Goal: Information Seeking & Learning: Learn about a topic

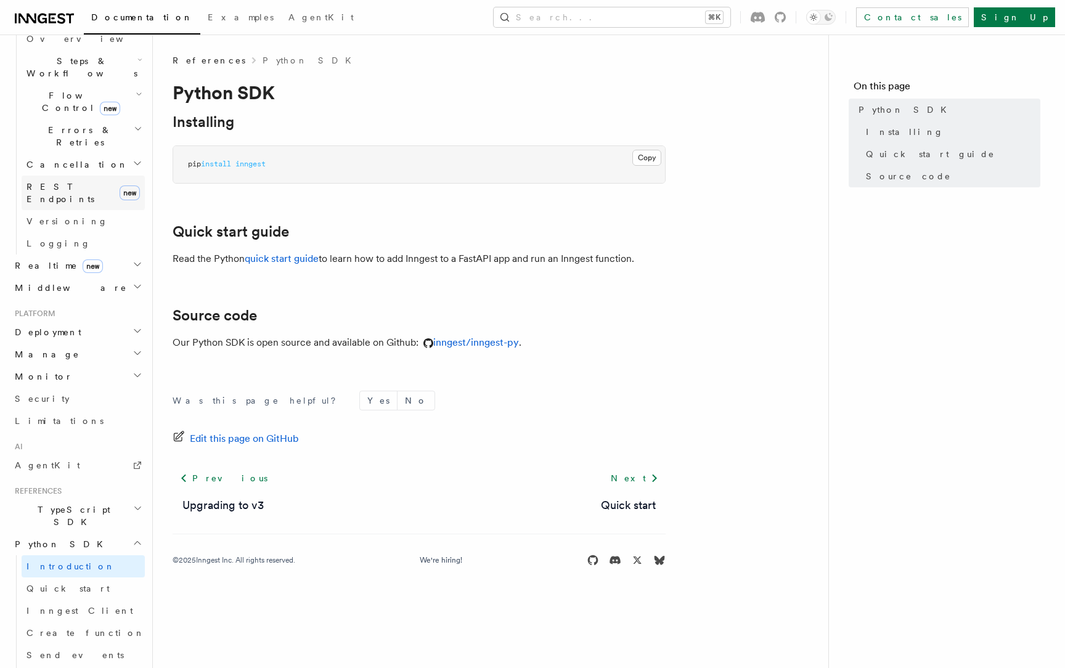
scroll to position [439, 0]
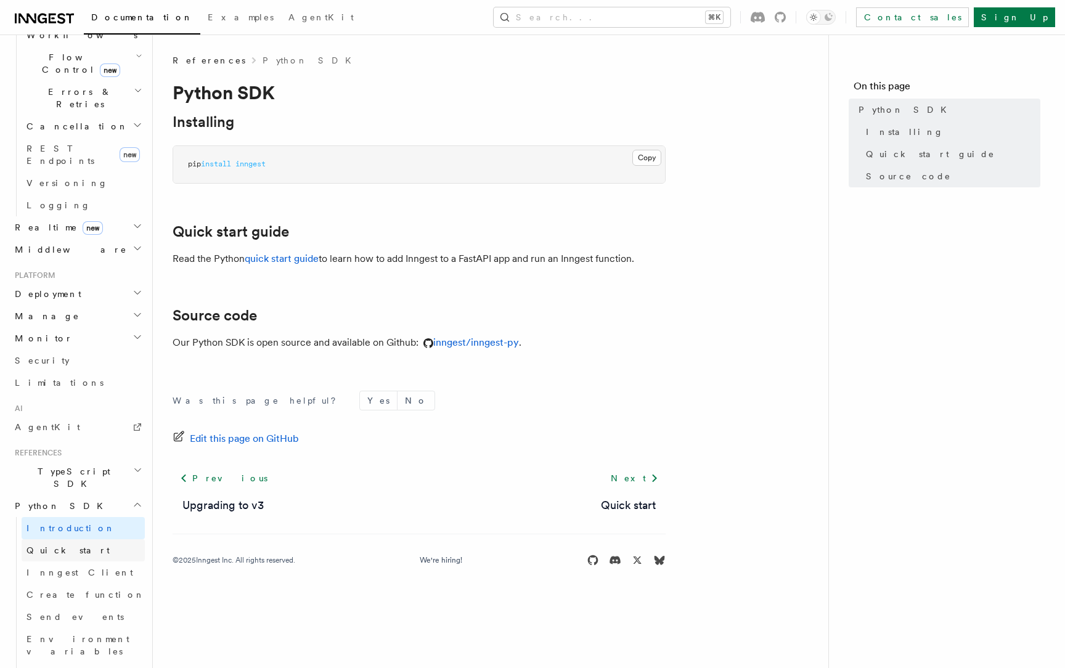
click at [85, 539] on link "Quick start" at bounding box center [83, 550] width 123 height 22
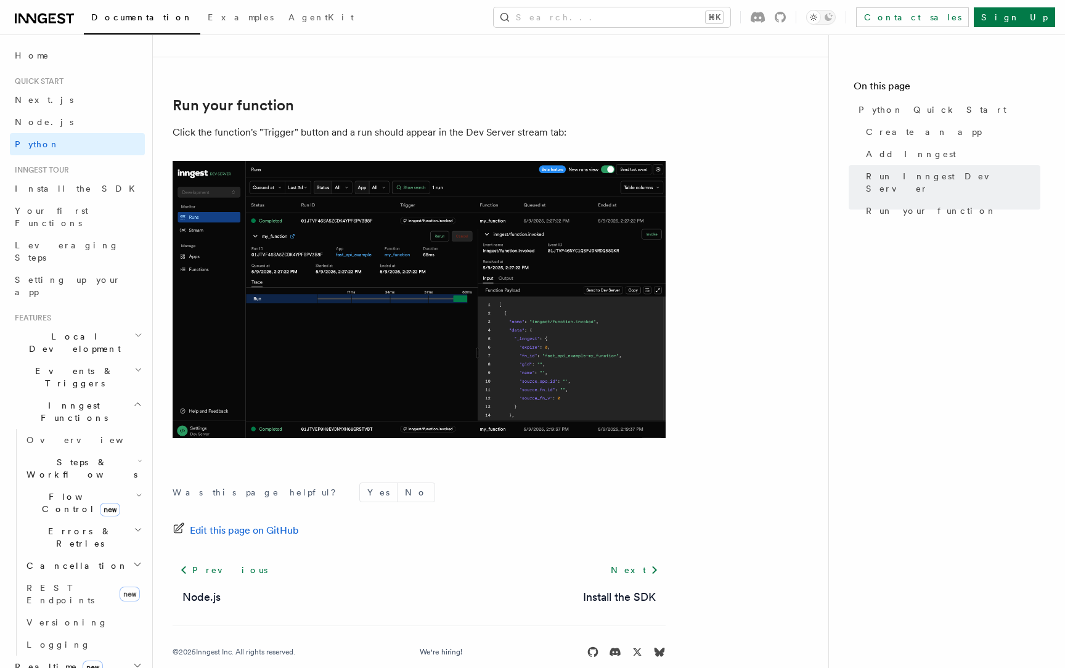
scroll to position [2448, 0]
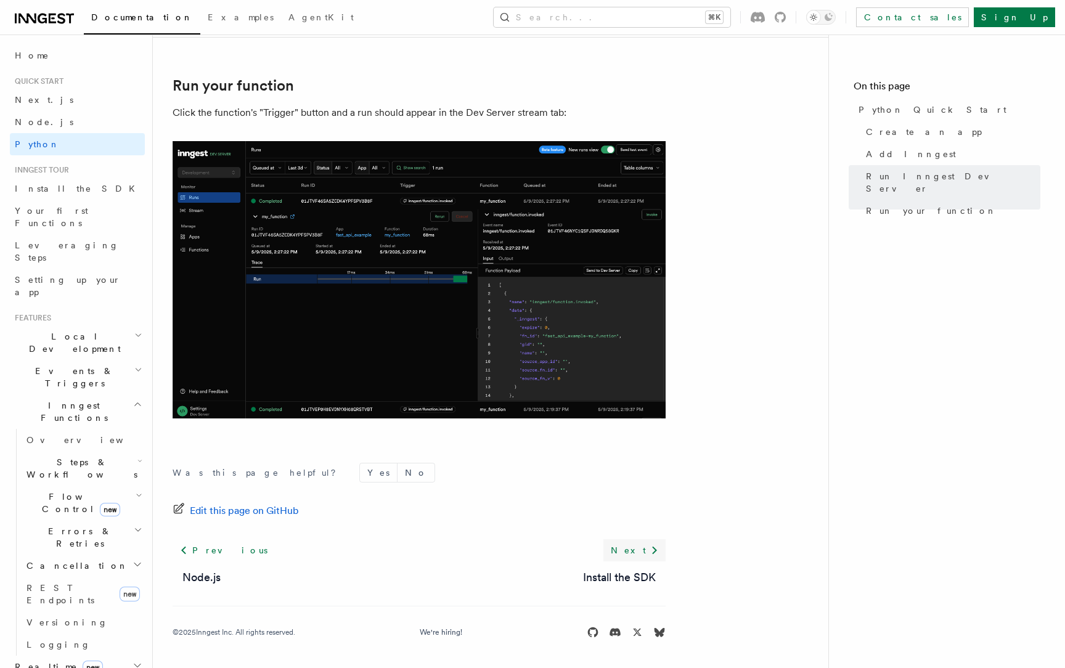
click at [645, 547] on link "Next" at bounding box center [634, 550] width 62 height 22
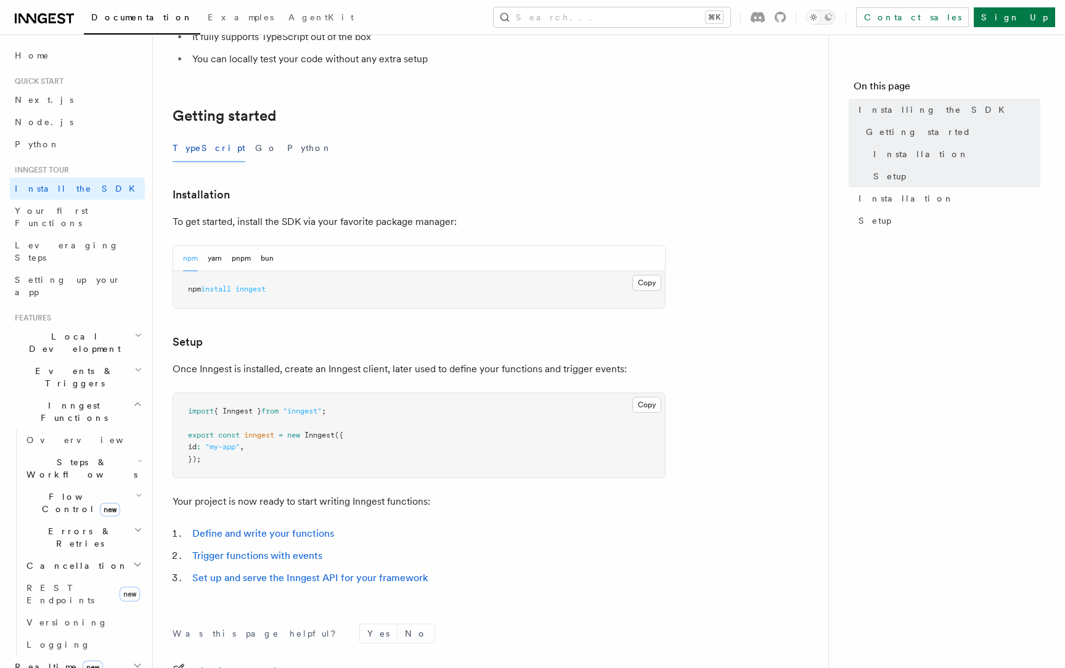
scroll to position [253, 0]
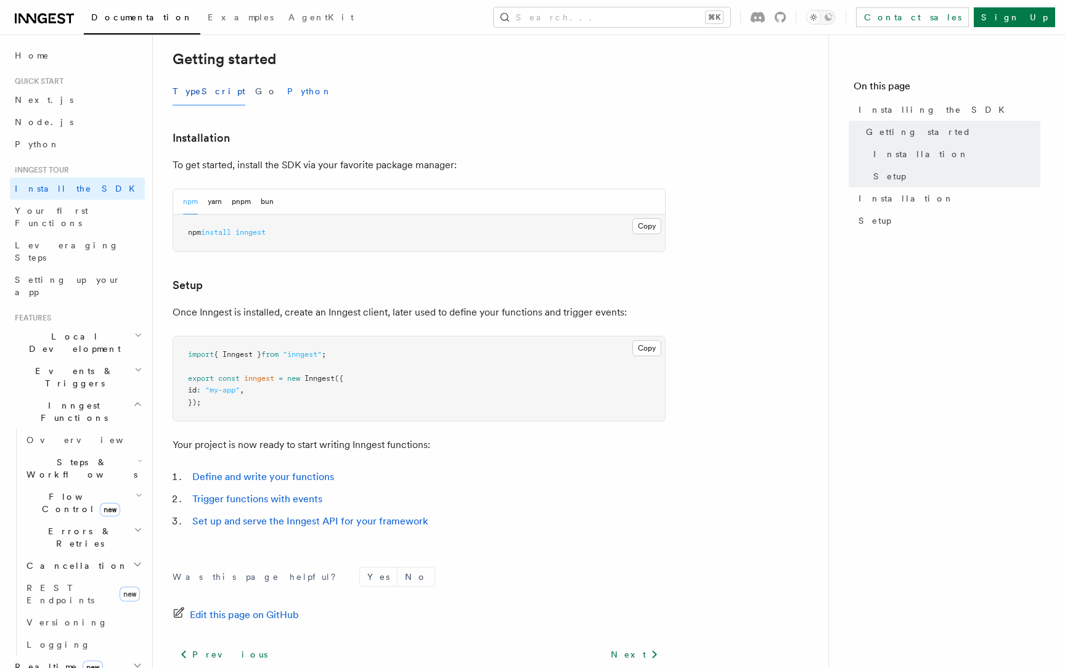
click at [287, 95] on button "Python" at bounding box center [309, 92] width 45 height 28
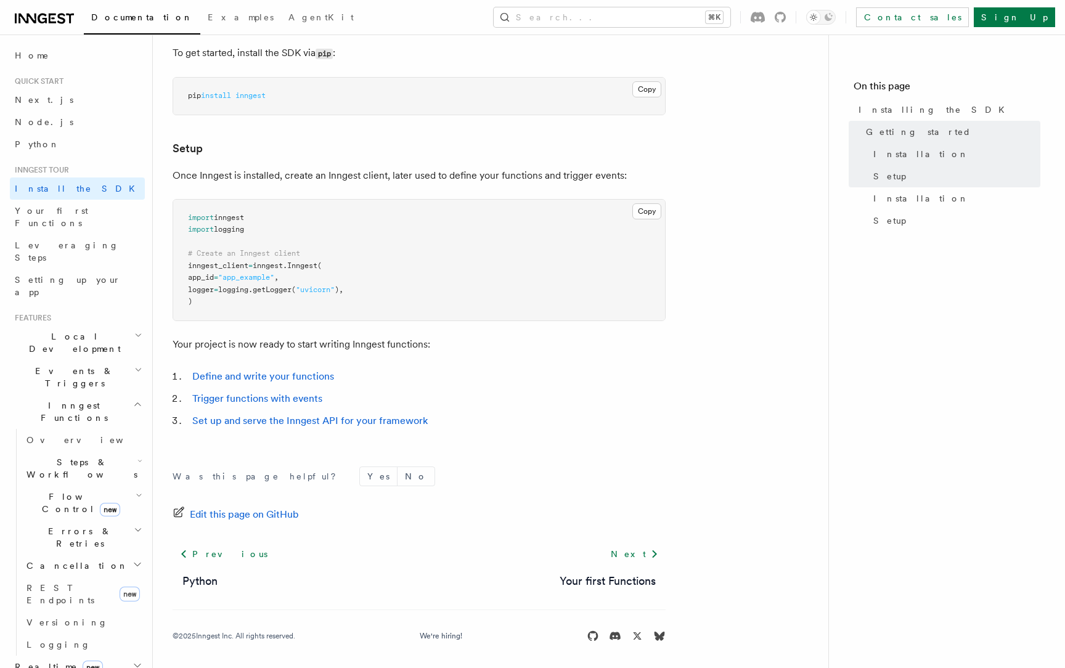
scroll to position [368, 0]
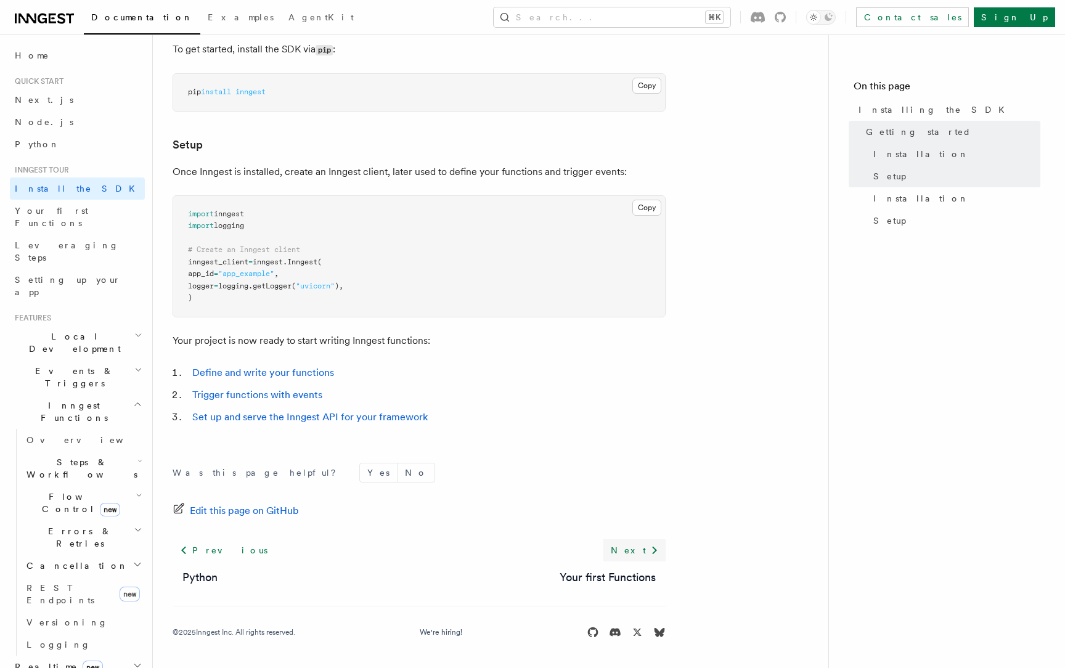
click at [650, 546] on icon at bounding box center [654, 550] width 15 height 15
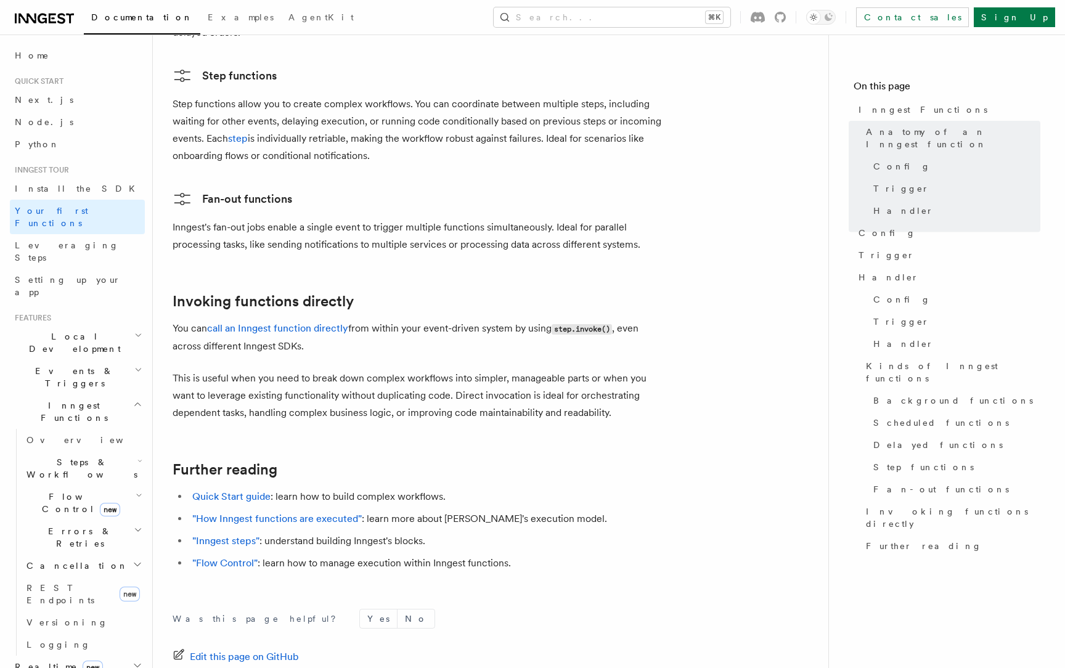
scroll to position [2427, 0]
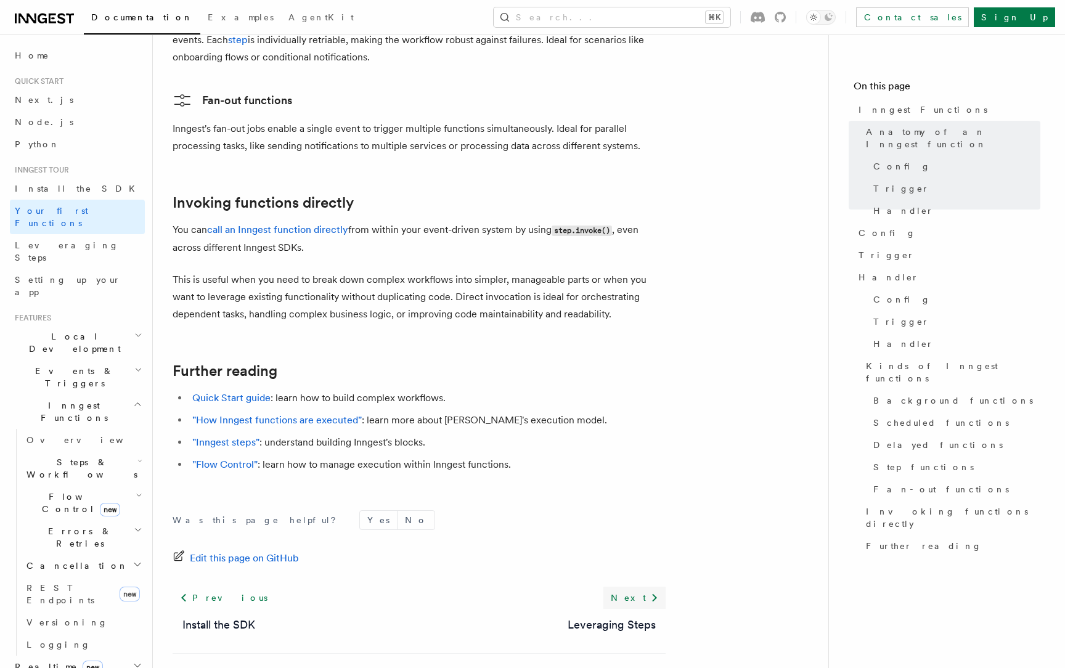
click at [651, 590] on icon at bounding box center [654, 597] width 15 height 15
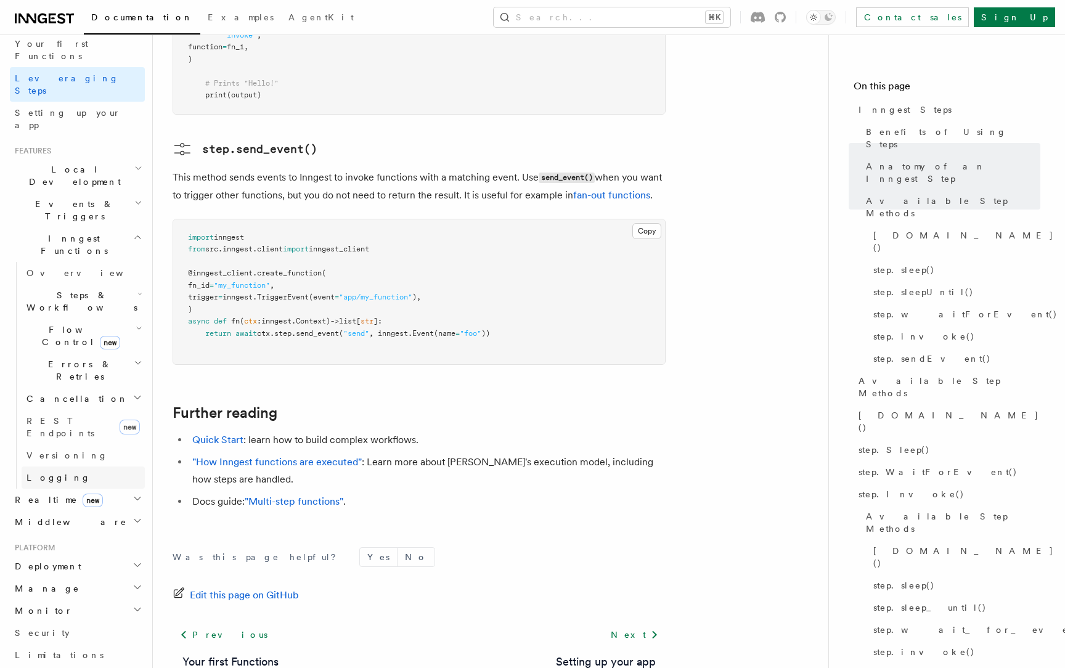
scroll to position [181, 0]
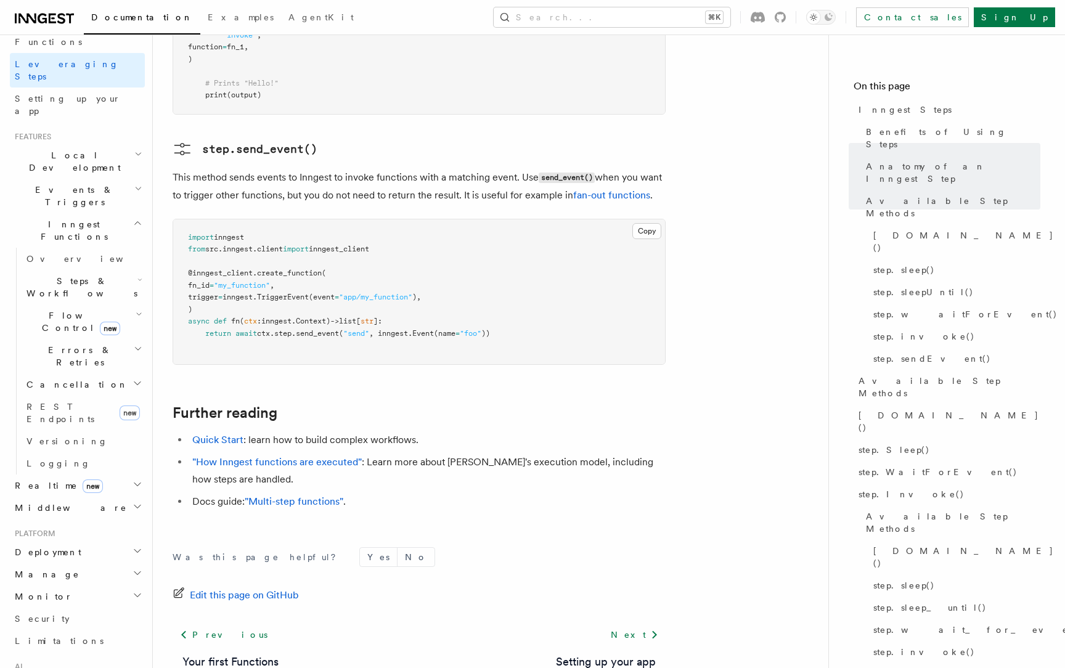
click at [113, 304] on h2 "Flow Control new" at bounding box center [83, 321] width 123 height 35
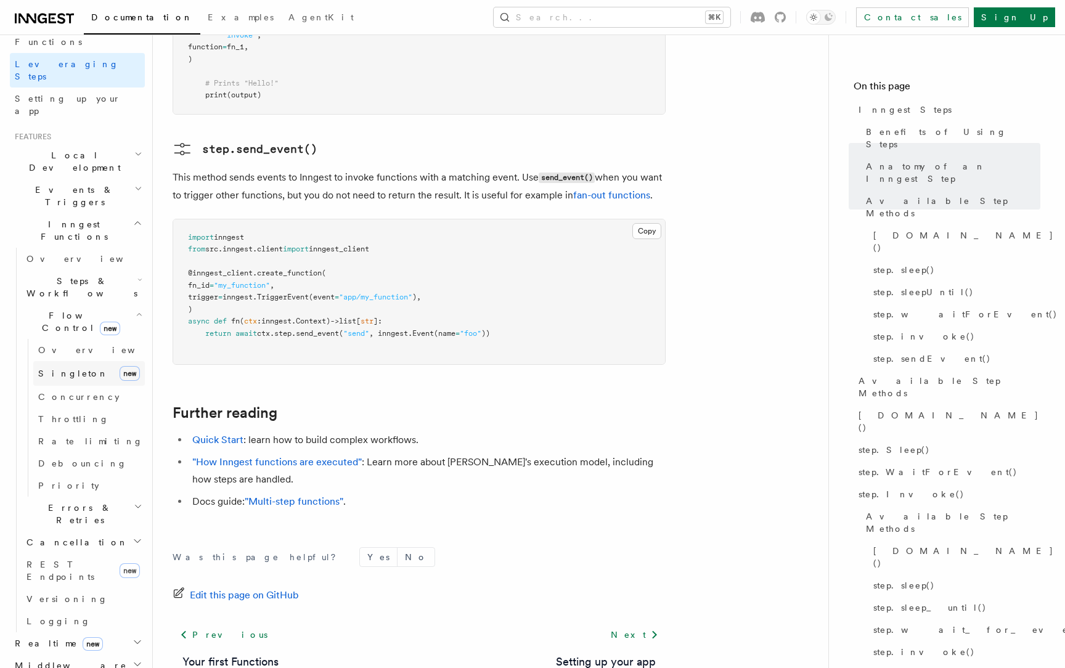
click at [105, 361] on link "Singleton new" at bounding box center [89, 373] width 112 height 25
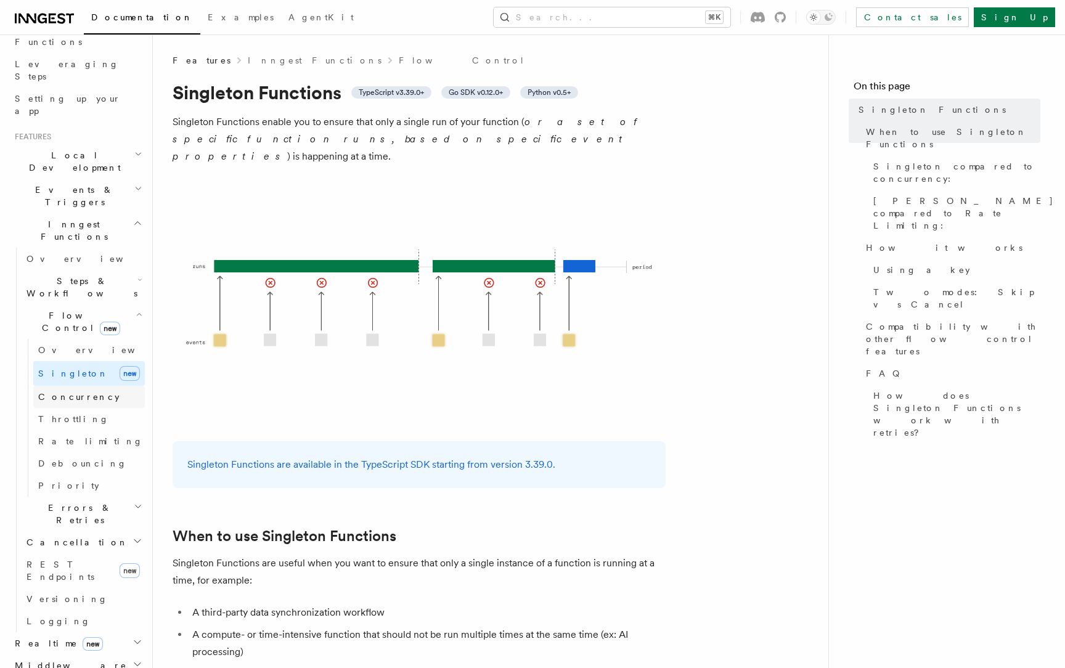
click at [111, 386] on link "Concurrency" at bounding box center [89, 397] width 112 height 22
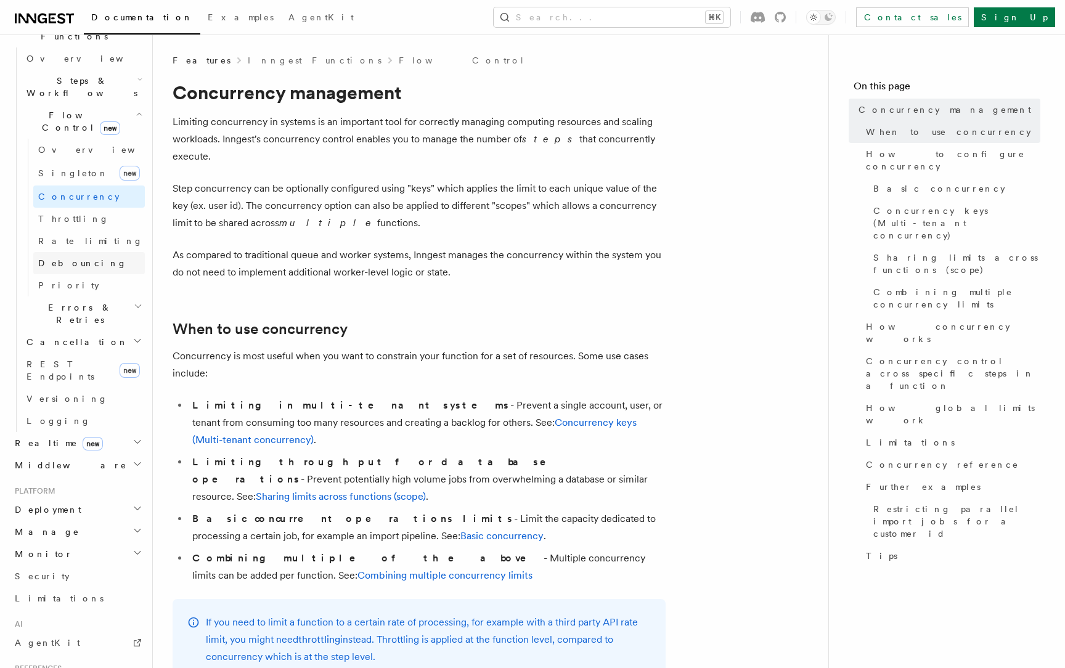
scroll to position [453, 0]
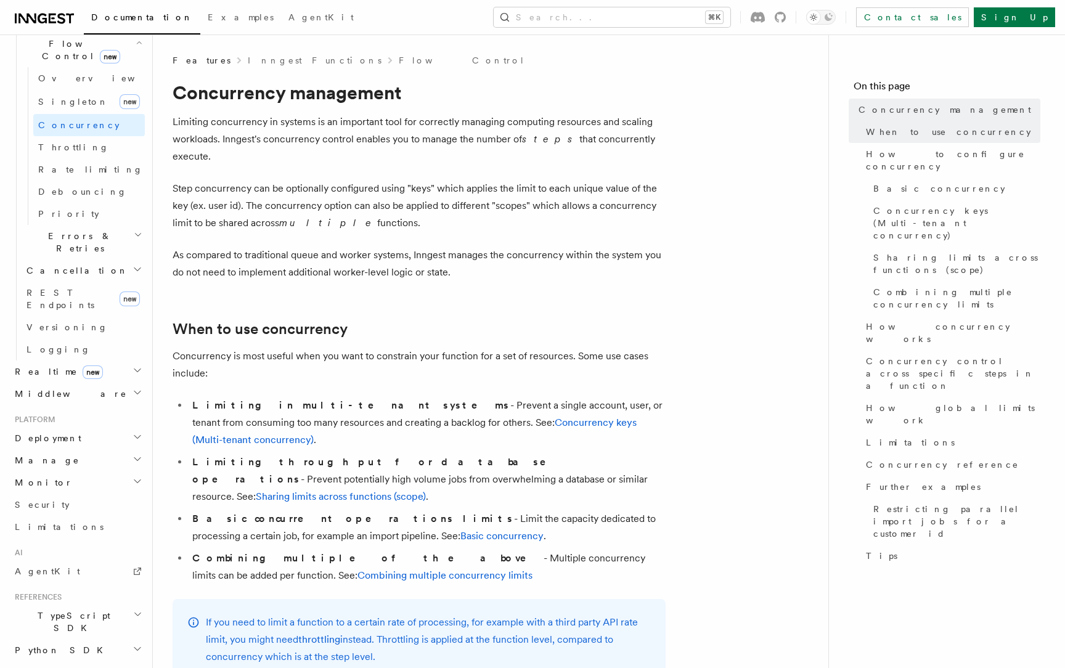
click at [121, 383] on h2 "Middleware" at bounding box center [77, 394] width 135 height 22
click at [129, 360] on h2 "Realtime new" at bounding box center [77, 371] width 135 height 22
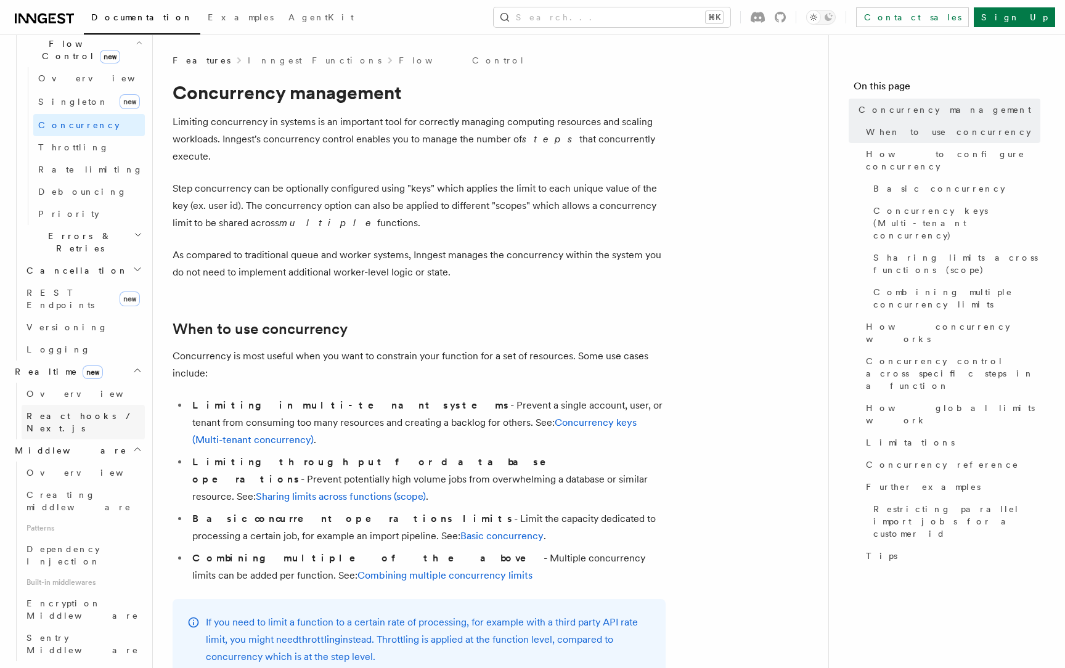
click at [118, 405] on link "React hooks / Next.js" at bounding box center [83, 422] width 123 height 35
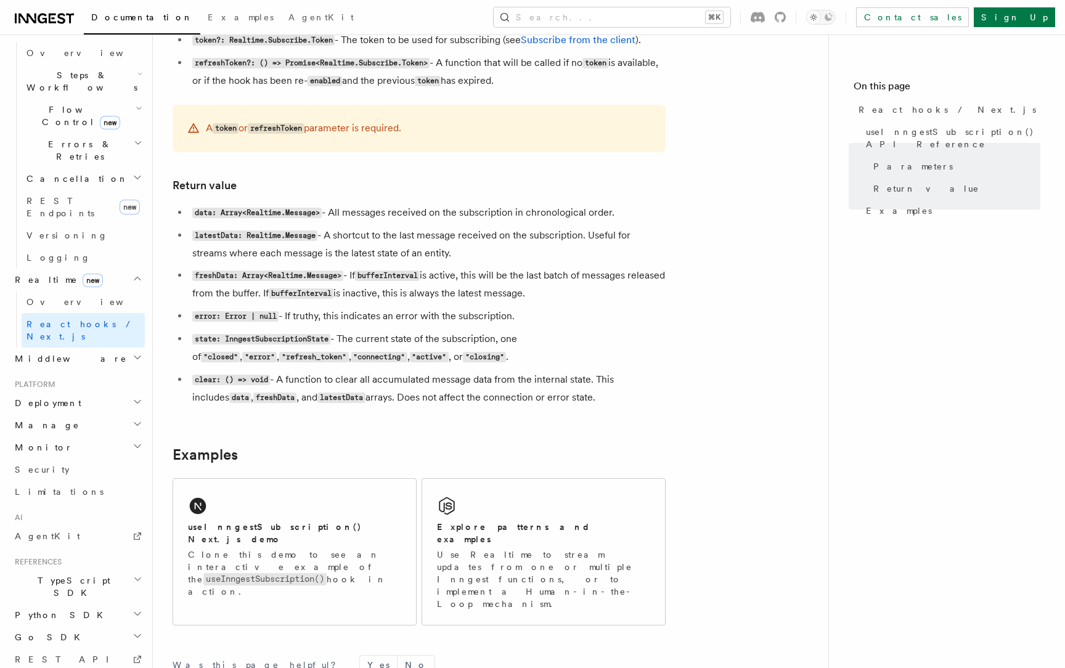
scroll to position [914, 0]
click at [97, 604] on h2 "Python SDK" at bounding box center [77, 615] width 135 height 22
click at [100, 626] on link "Introduction" at bounding box center [83, 637] width 123 height 22
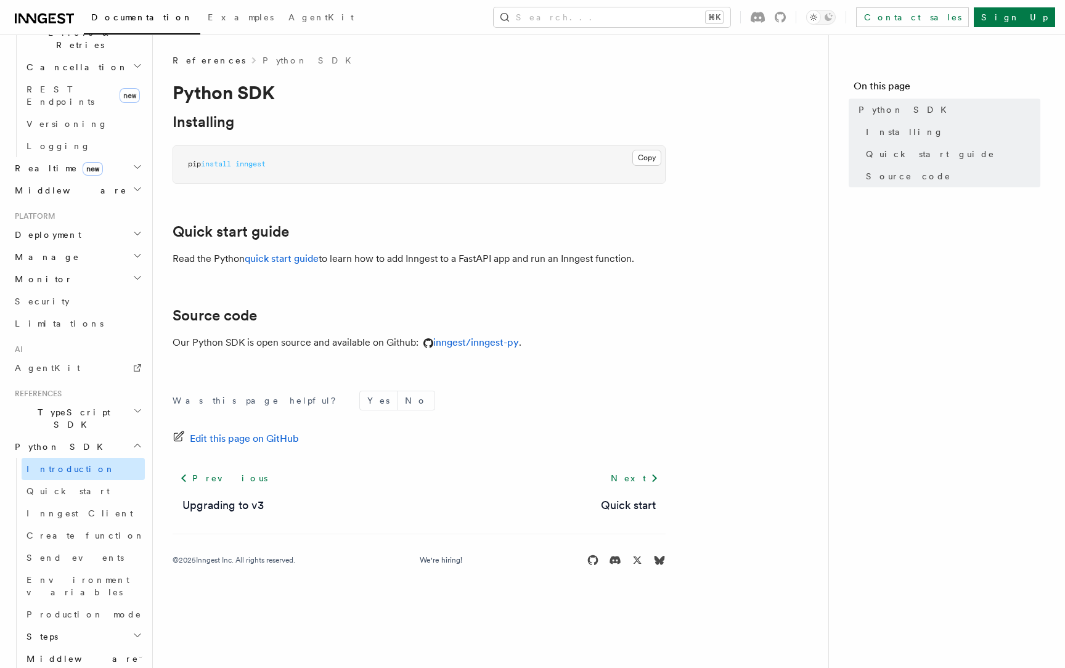
scroll to position [557, 0]
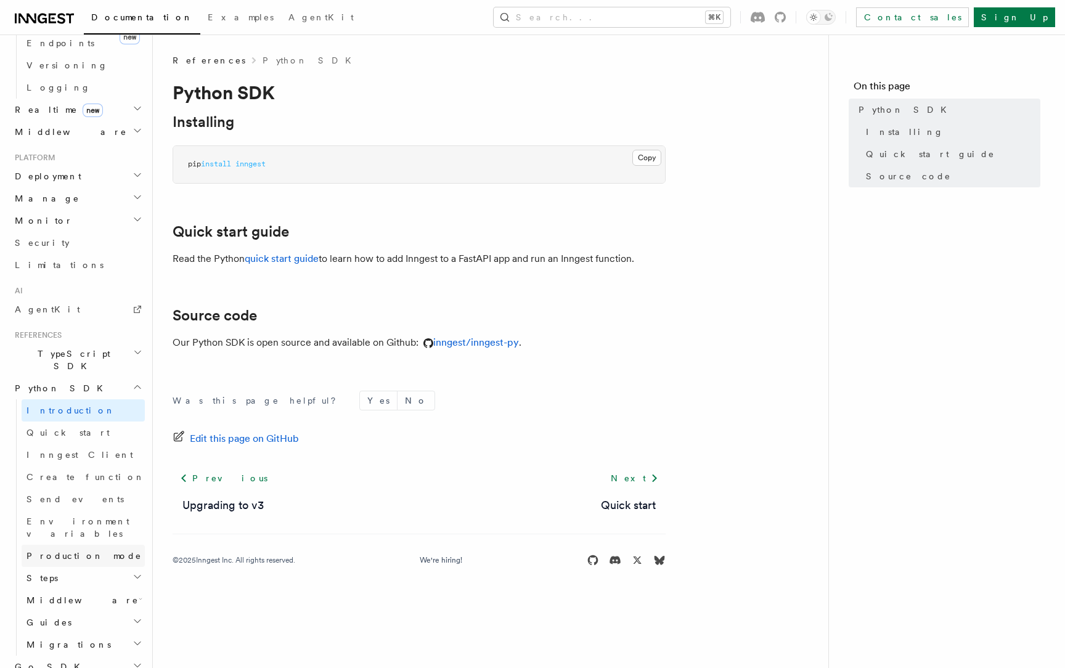
click at [99, 545] on link "Production mode" at bounding box center [83, 556] width 123 height 22
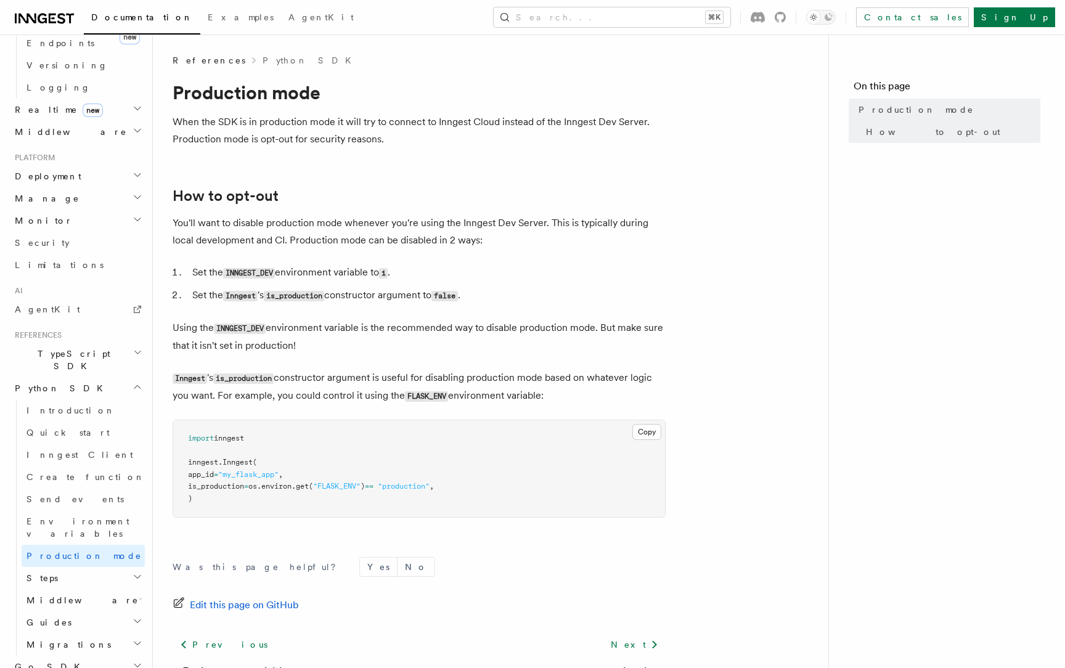
click at [97, 567] on h2 "Steps" at bounding box center [83, 578] width 123 height 22
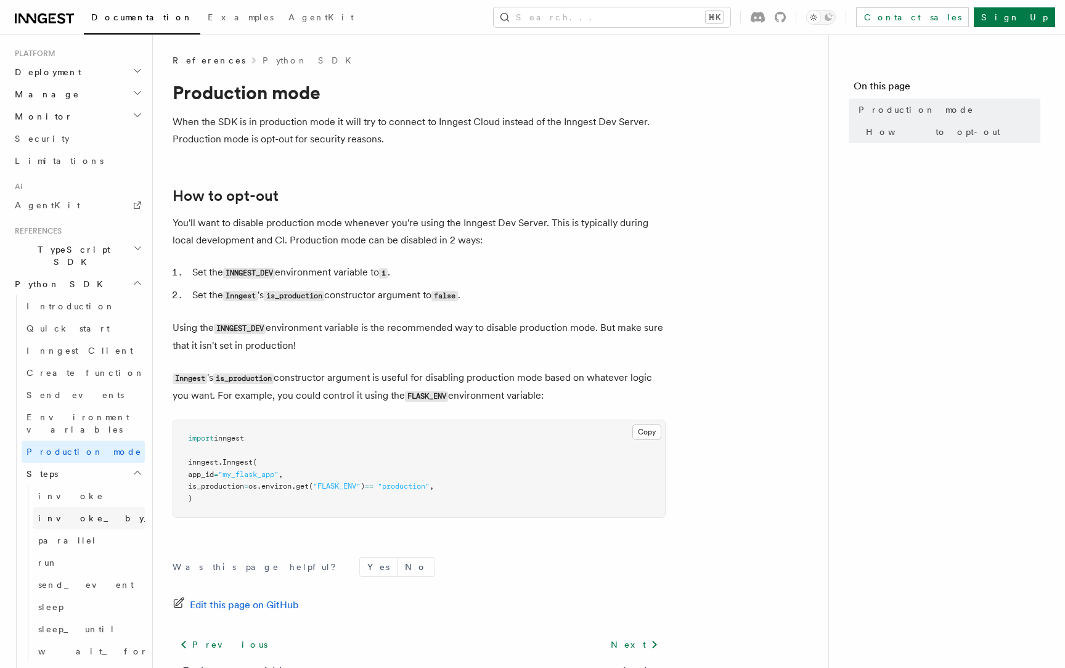
scroll to position [749, 0]
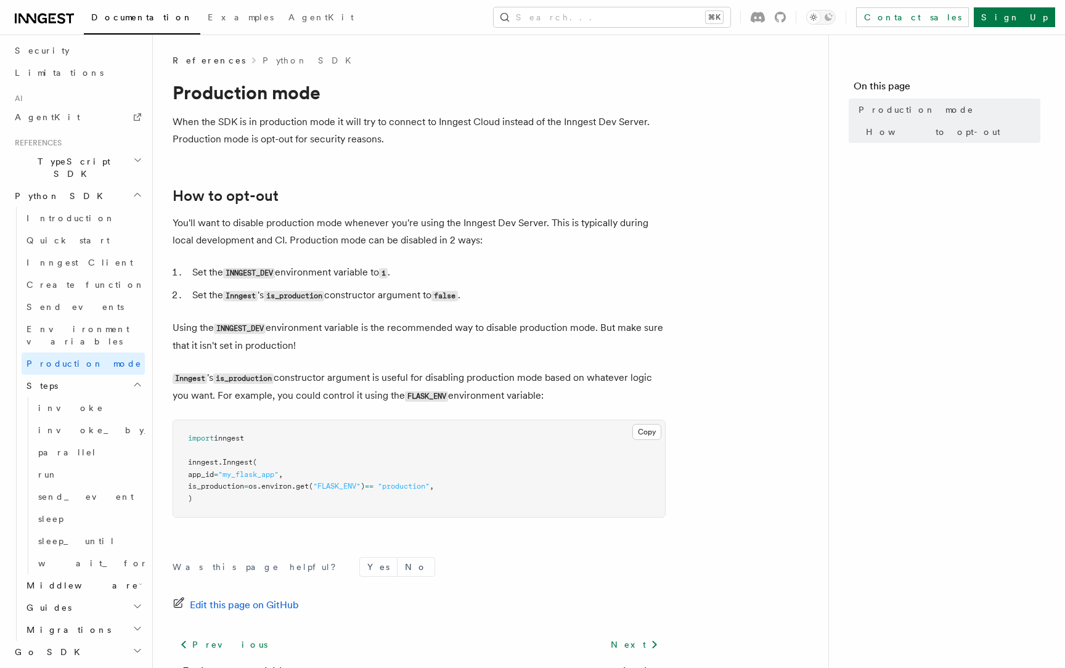
click at [102, 574] on h2 "Middleware" at bounding box center [83, 585] width 123 height 22
click at [99, 641] on h2 "Guides" at bounding box center [83, 652] width 123 height 22
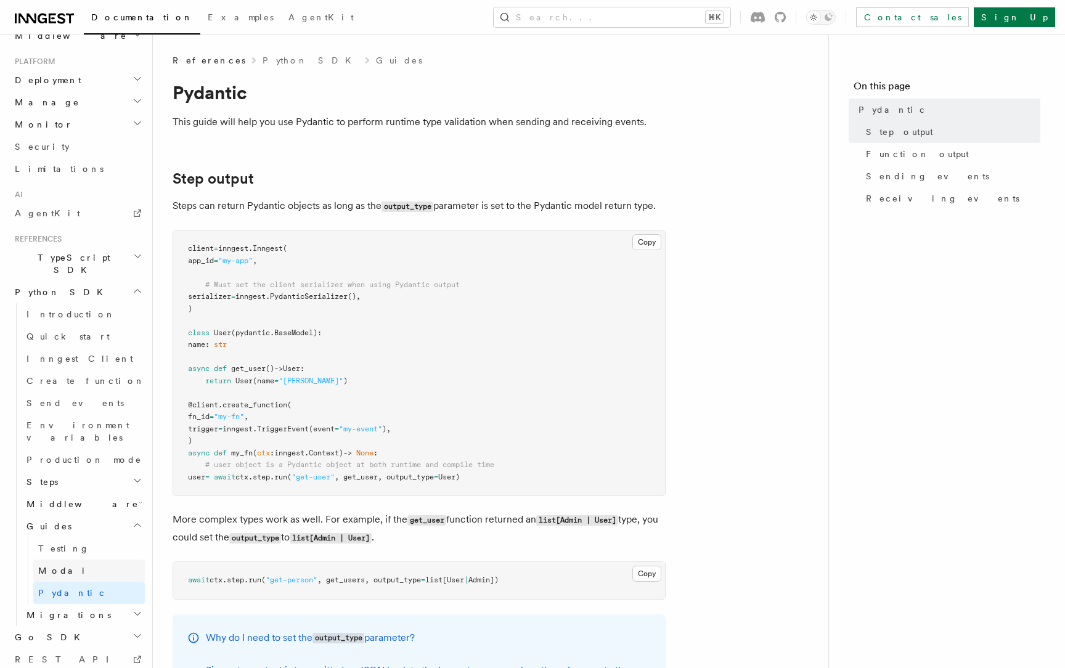
click at [104, 559] on link "Modal" at bounding box center [89, 570] width 112 height 22
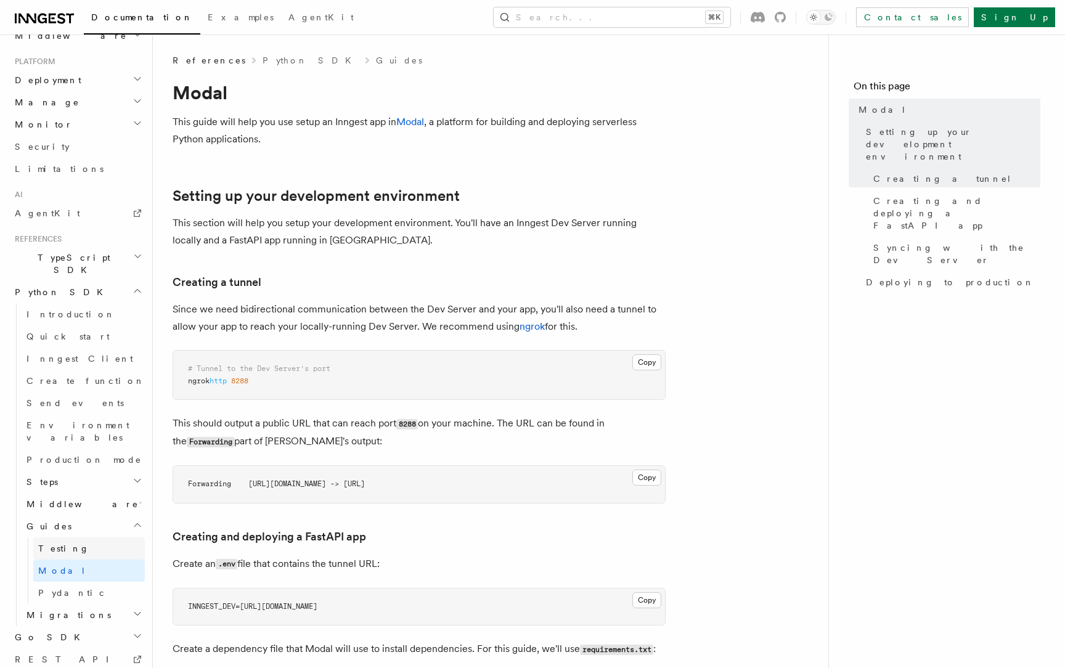
click at [103, 537] on link "Testing" at bounding box center [89, 548] width 112 height 22
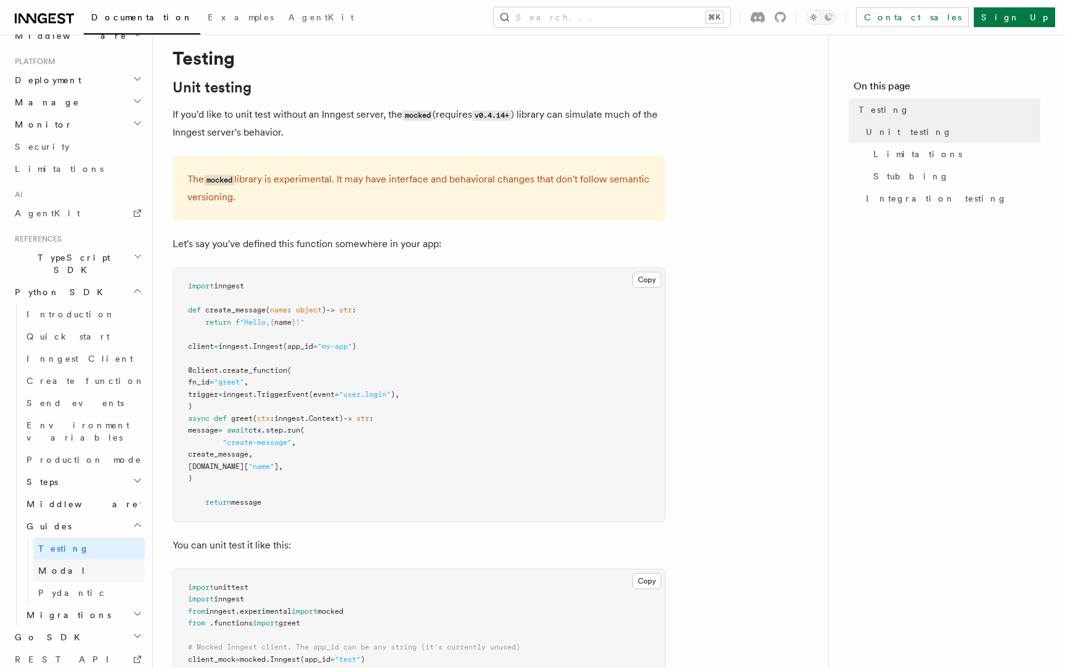
scroll to position [39, 0]
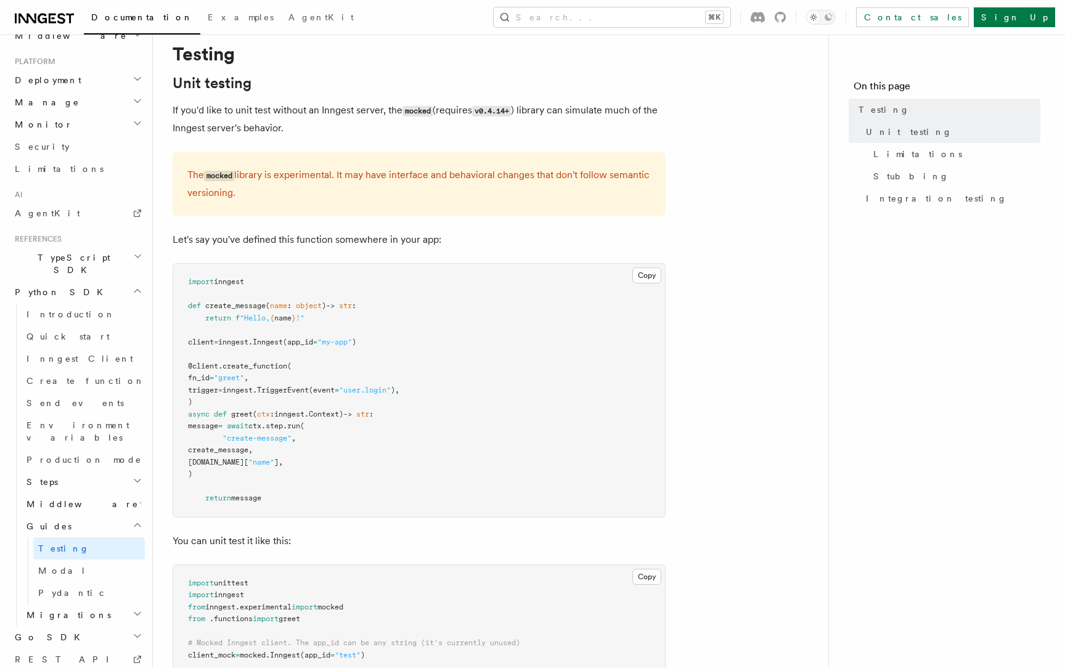
click at [95, 604] on h2 "Migrations" at bounding box center [83, 615] width 123 height 22
click at [100, 626] on link "v0.4 to v0.5" at bounding box center [89, 643] width 112 height 35
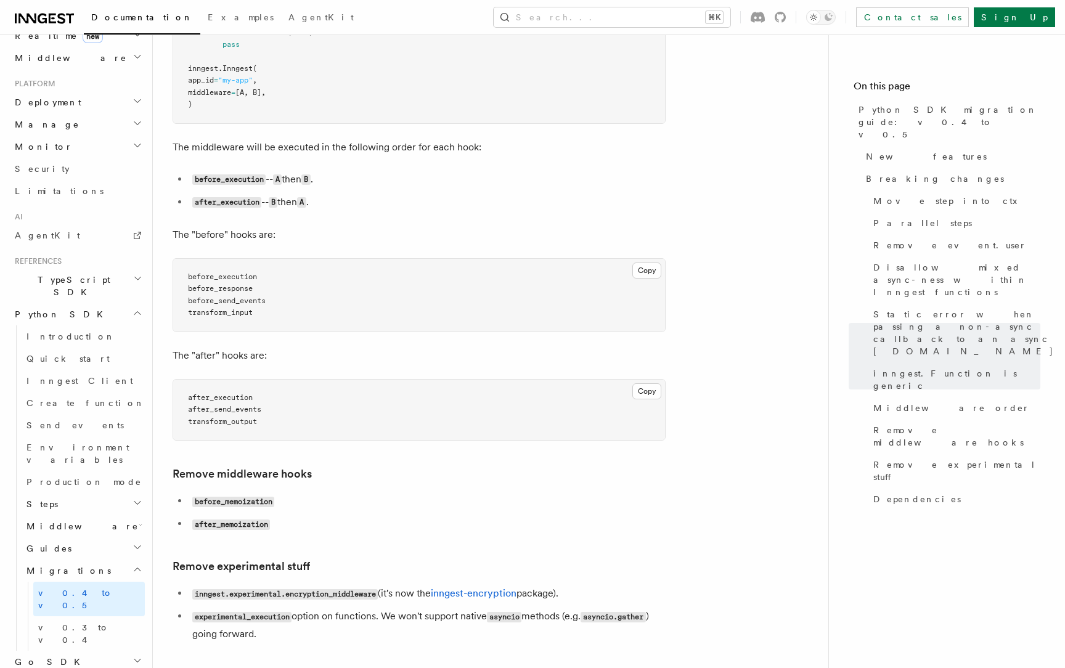
scroll to position [2634, 0]
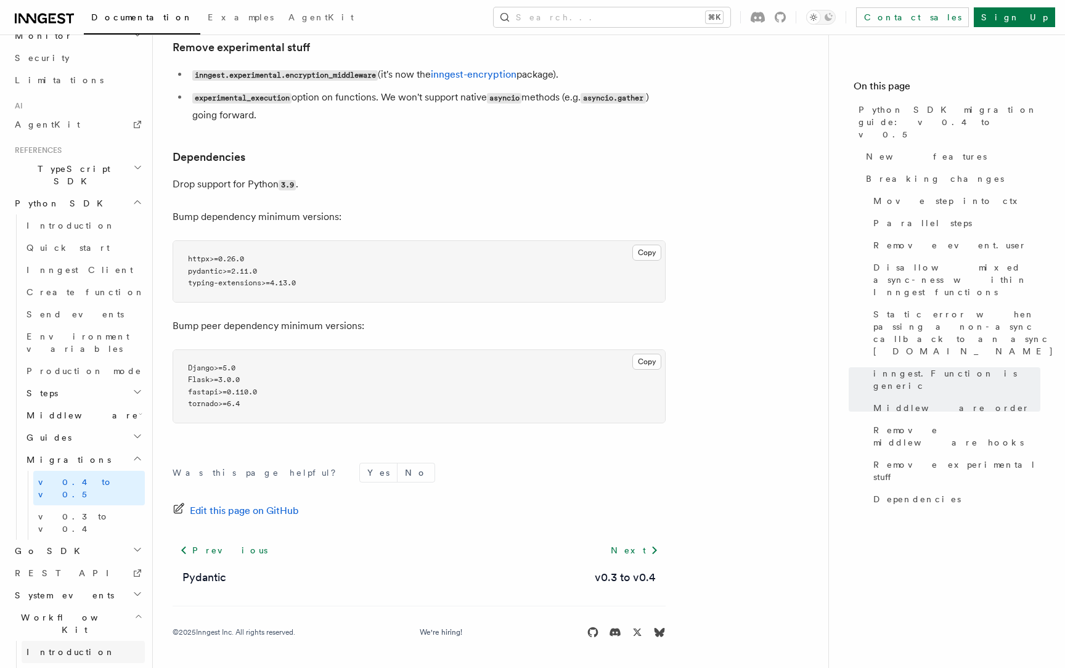
click at [112, 641] on link "Introduction" at bounding box center [83, 652] width 123 height 22
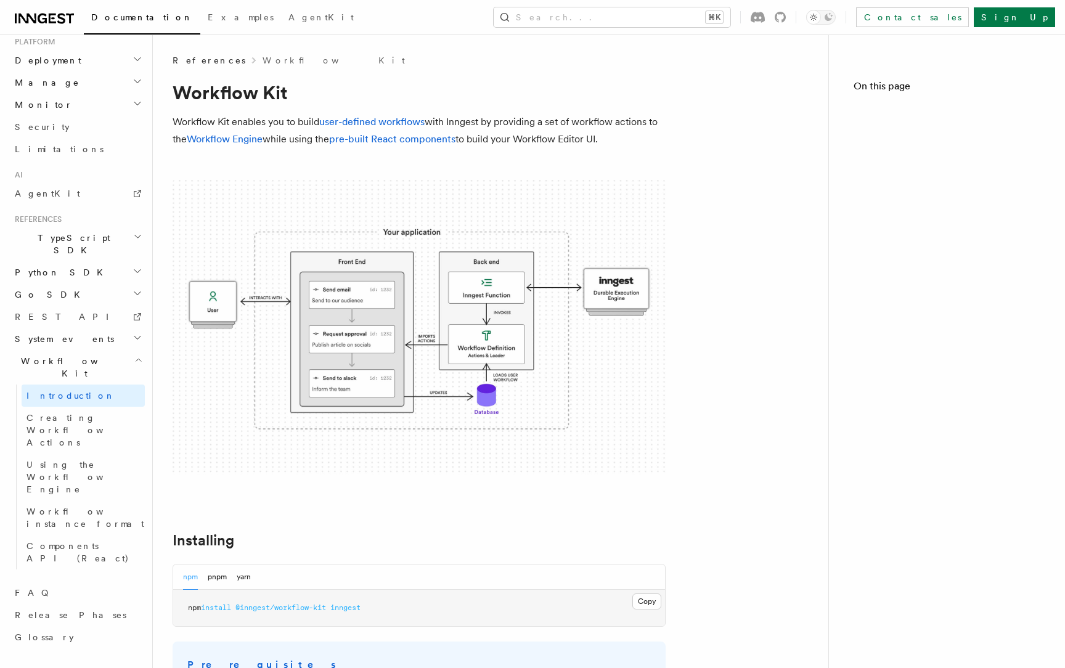
scroll to position [453, 0]
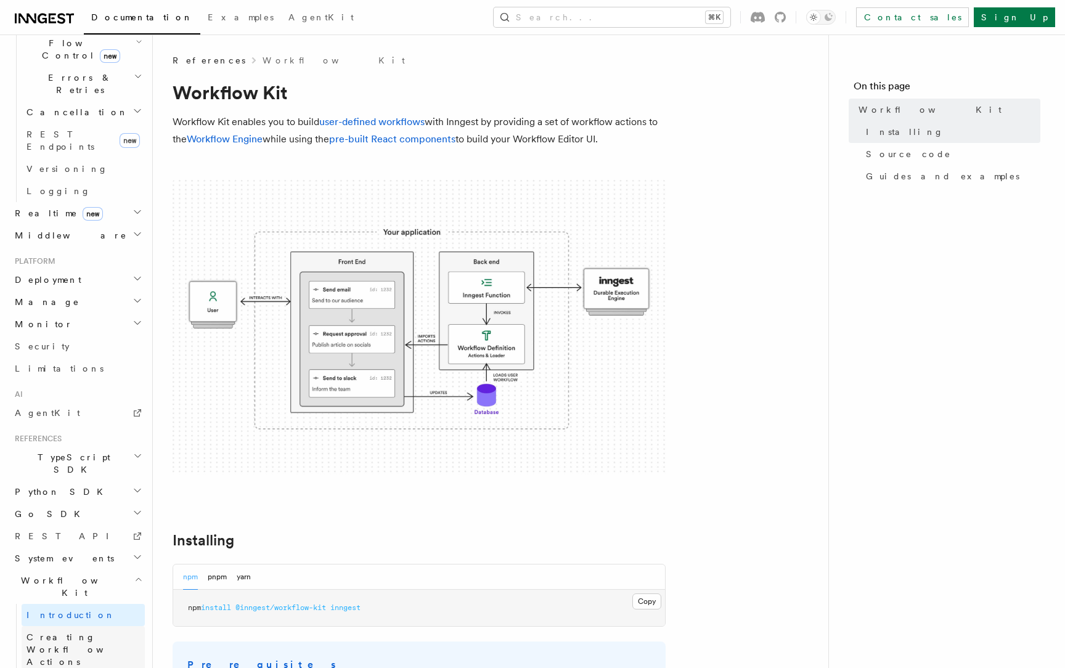
click at [111, 626] on link "Creating Workflow Actions" at bounding box center [83, 649] width 123 height 47
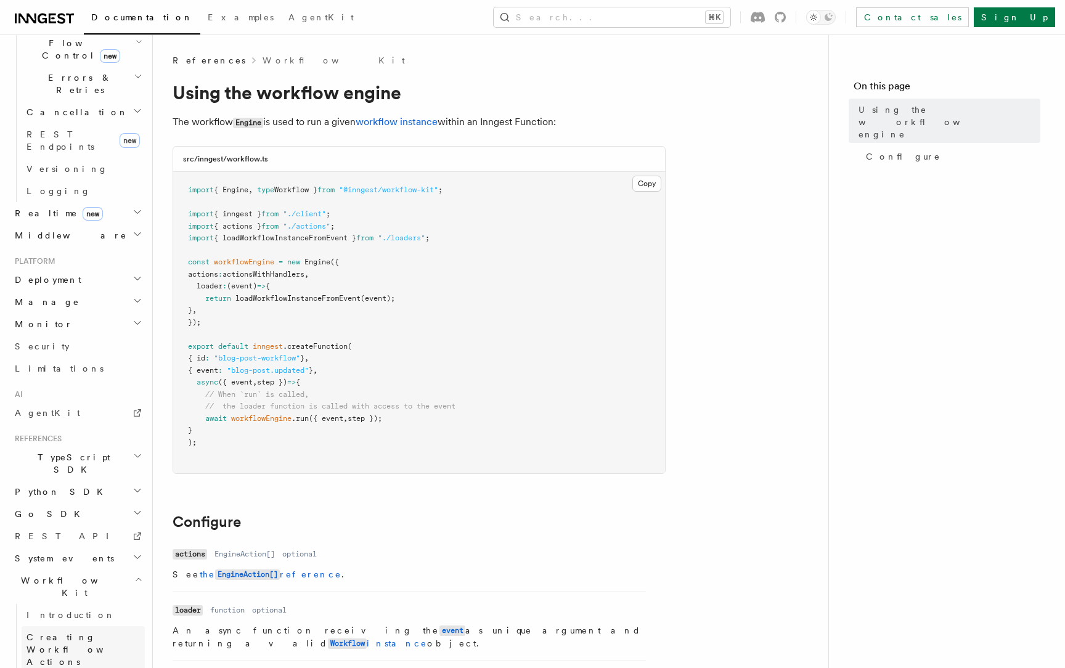
click at [115, 632] on span "Creating Workflow Actions" at bounding box center [79, 649] width 107 height 35
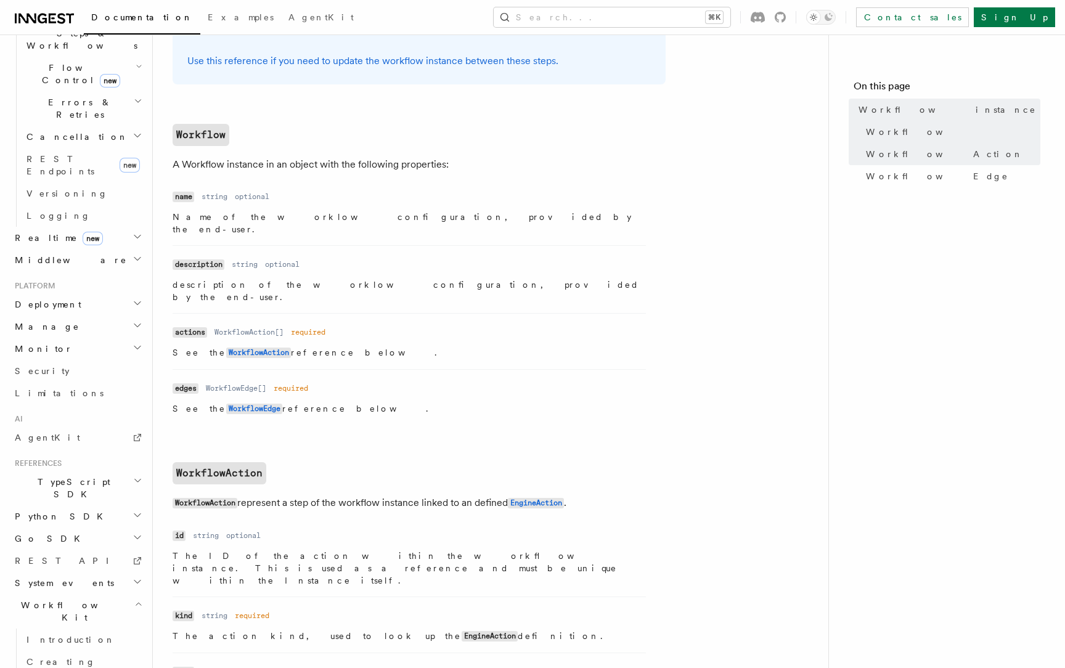
scroll to position [413, 0]
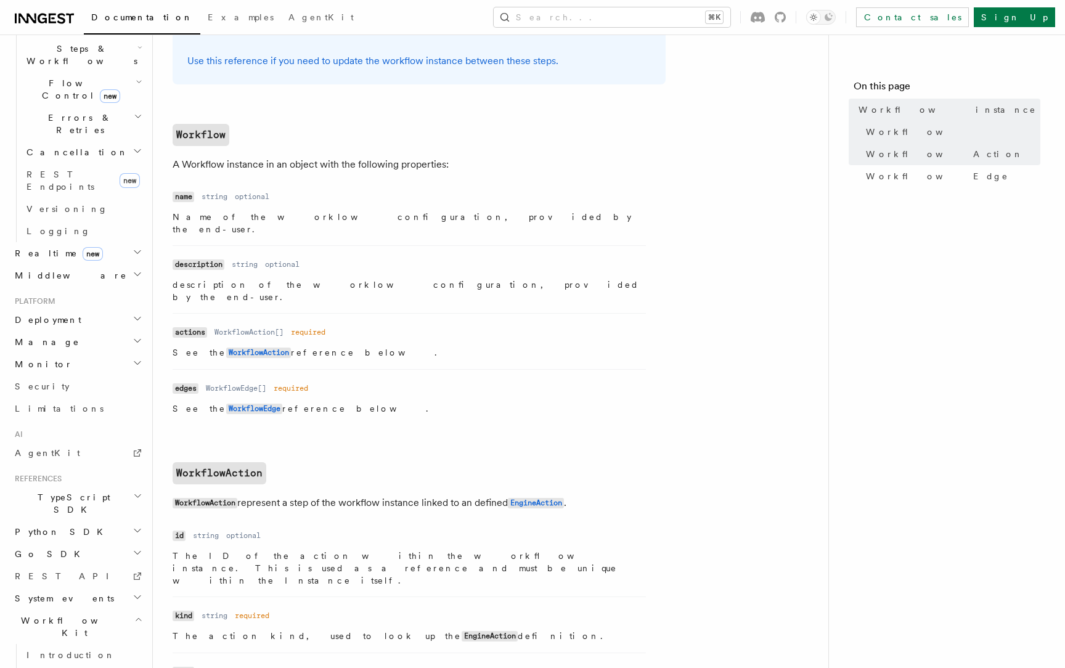
click at [100, 521] on h2 "Python SDK" at bounding box center [77, 532] width 135 height 22
click at [92, 543] on link "Introduction" at bounding box center [83, 554] width 123 height 22
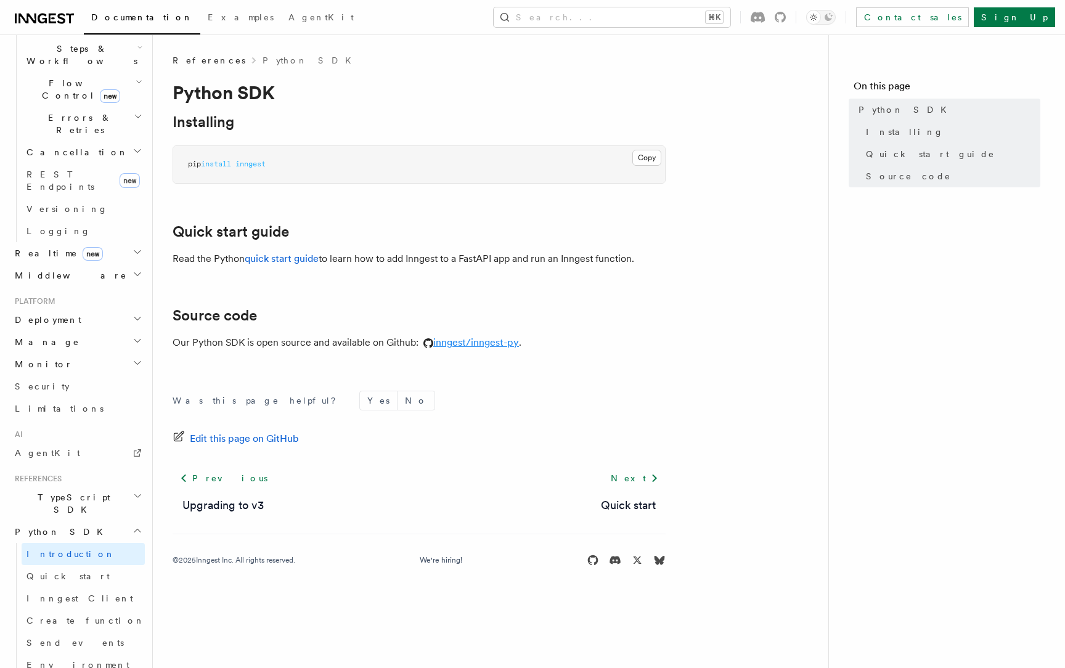
click at [458, 341] on link "inngest/inngest-py" at bounding box center [468, 342] width 100 height 12
